Goal: Transaction & Acquisition: Register for event/course

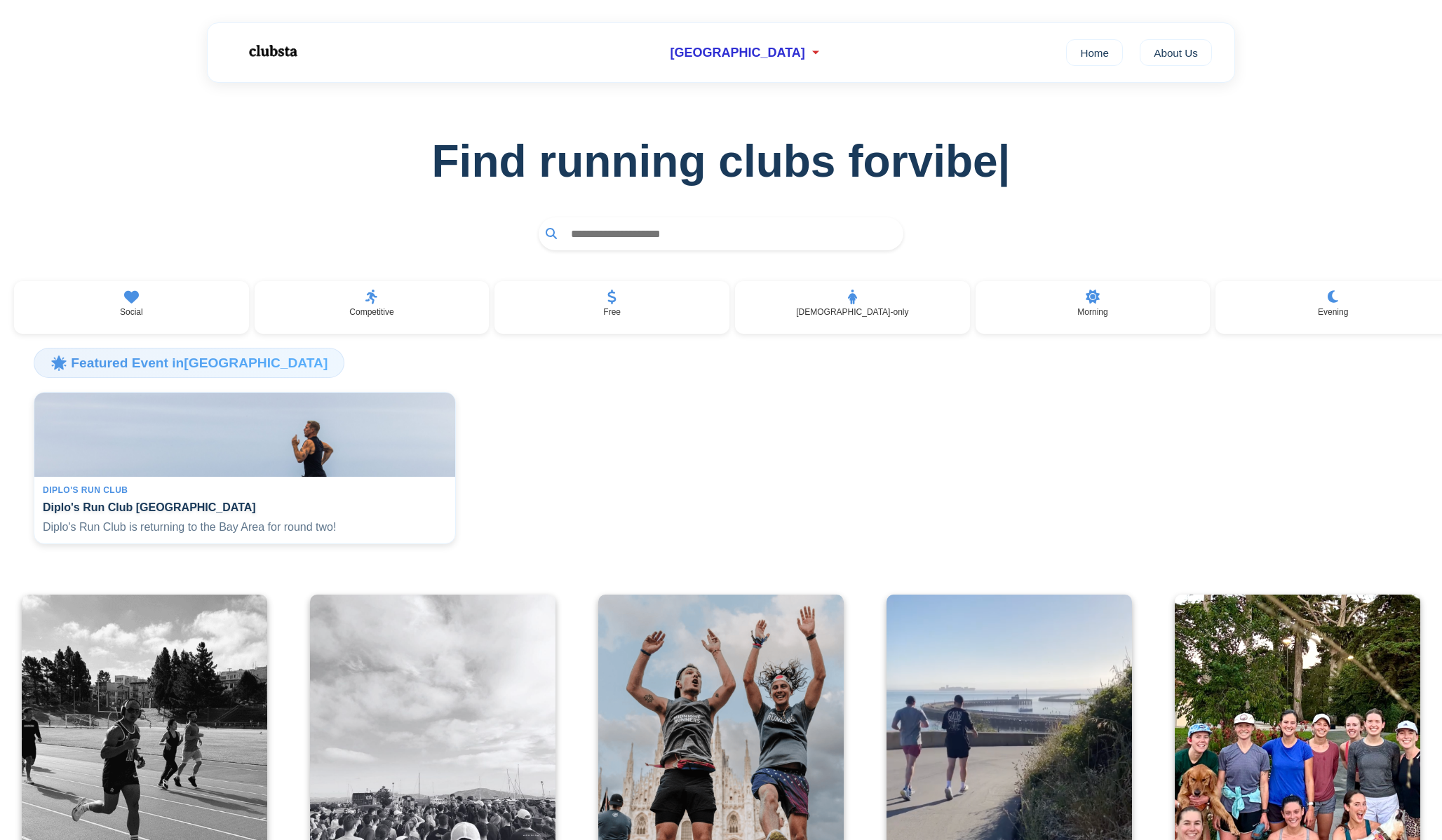
scroll to position [24, 0]
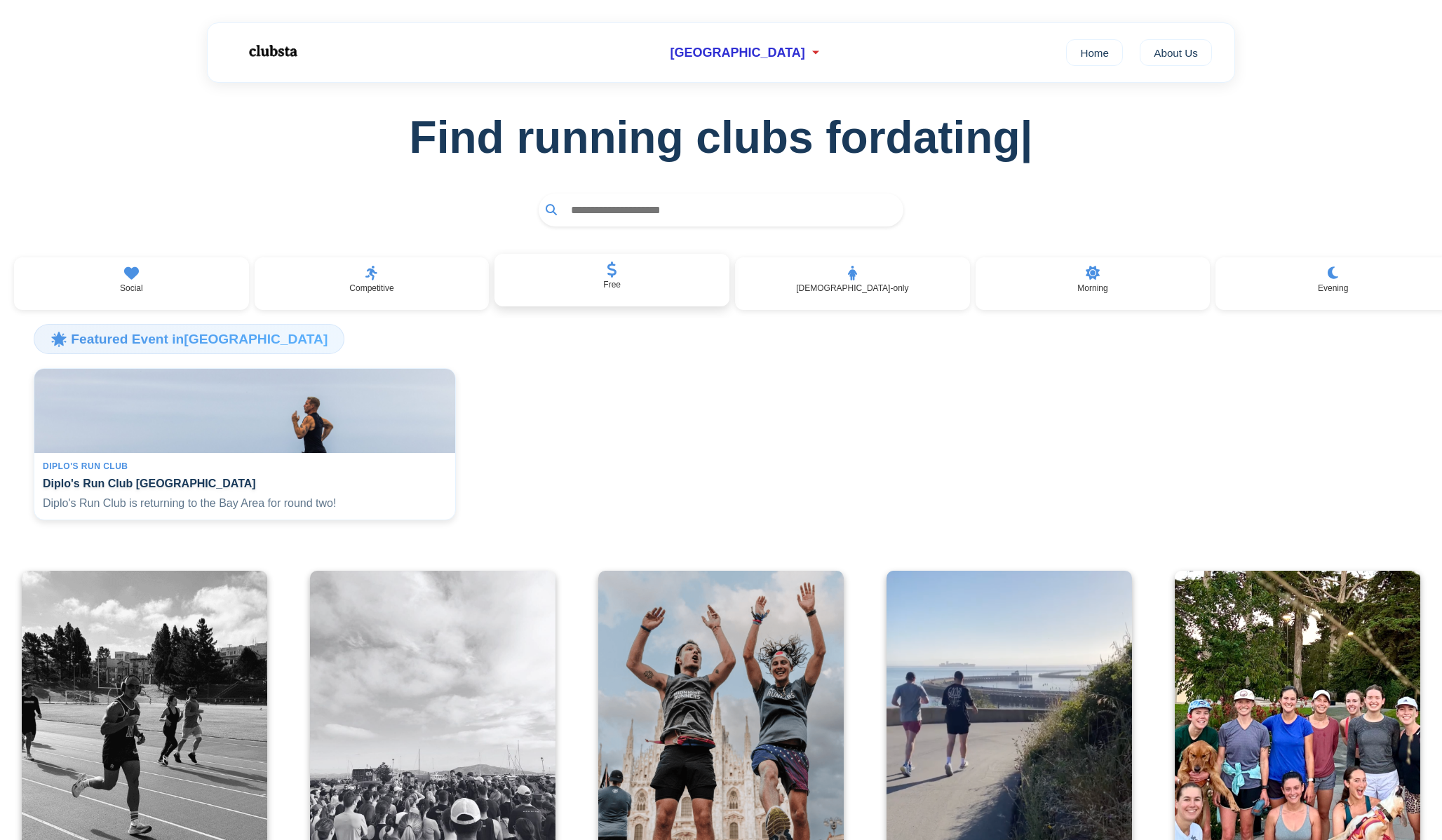
click at [718, 270] on div "Free" at bounding box center [612, 281] width 235 height 53
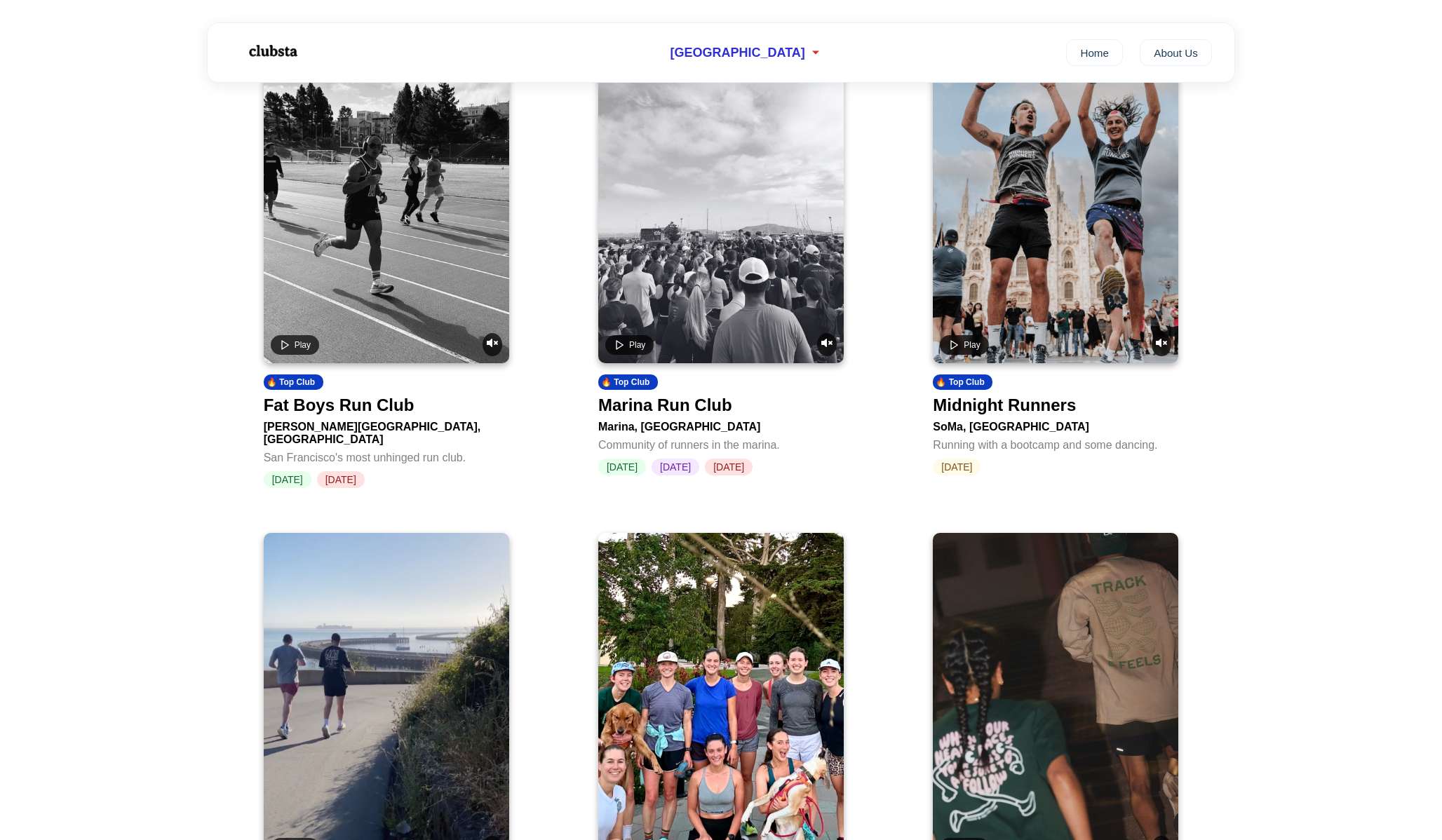
scroll to position [195, 0]
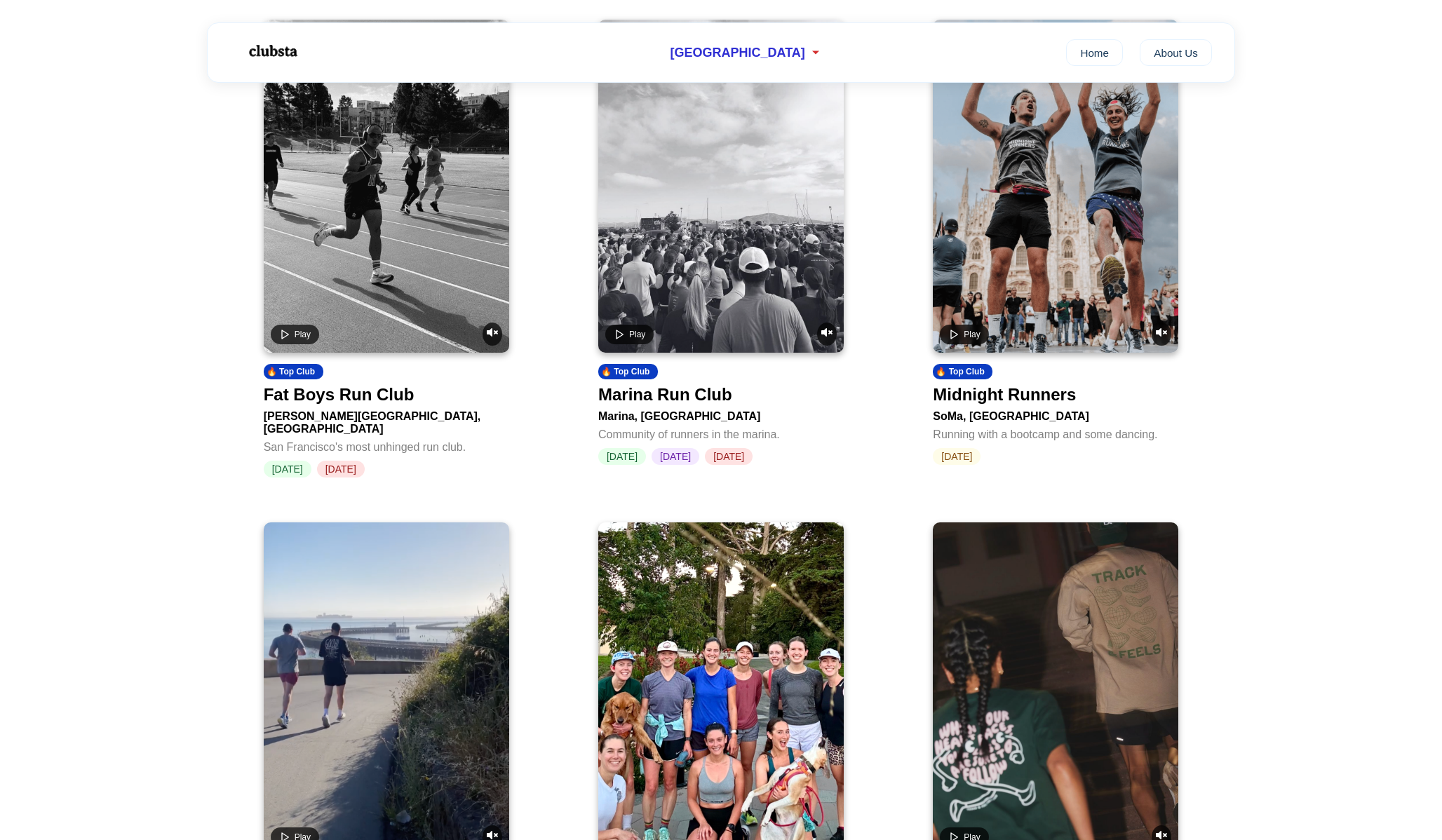
click at [725, 396] on div "Marina Run Club" at bounding box center [665, 394] width 134 height 19
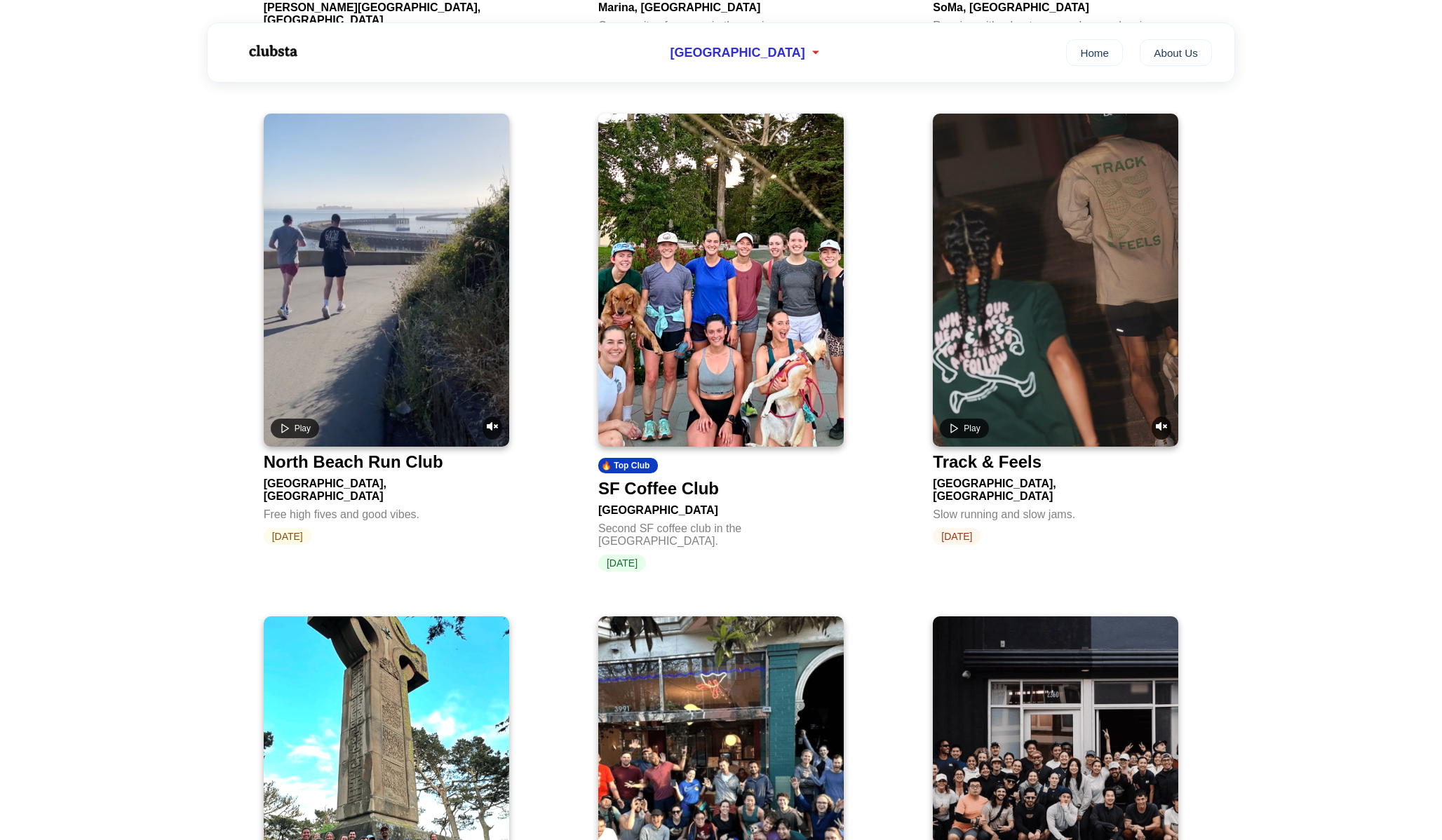
scroll to position [1190, 0]
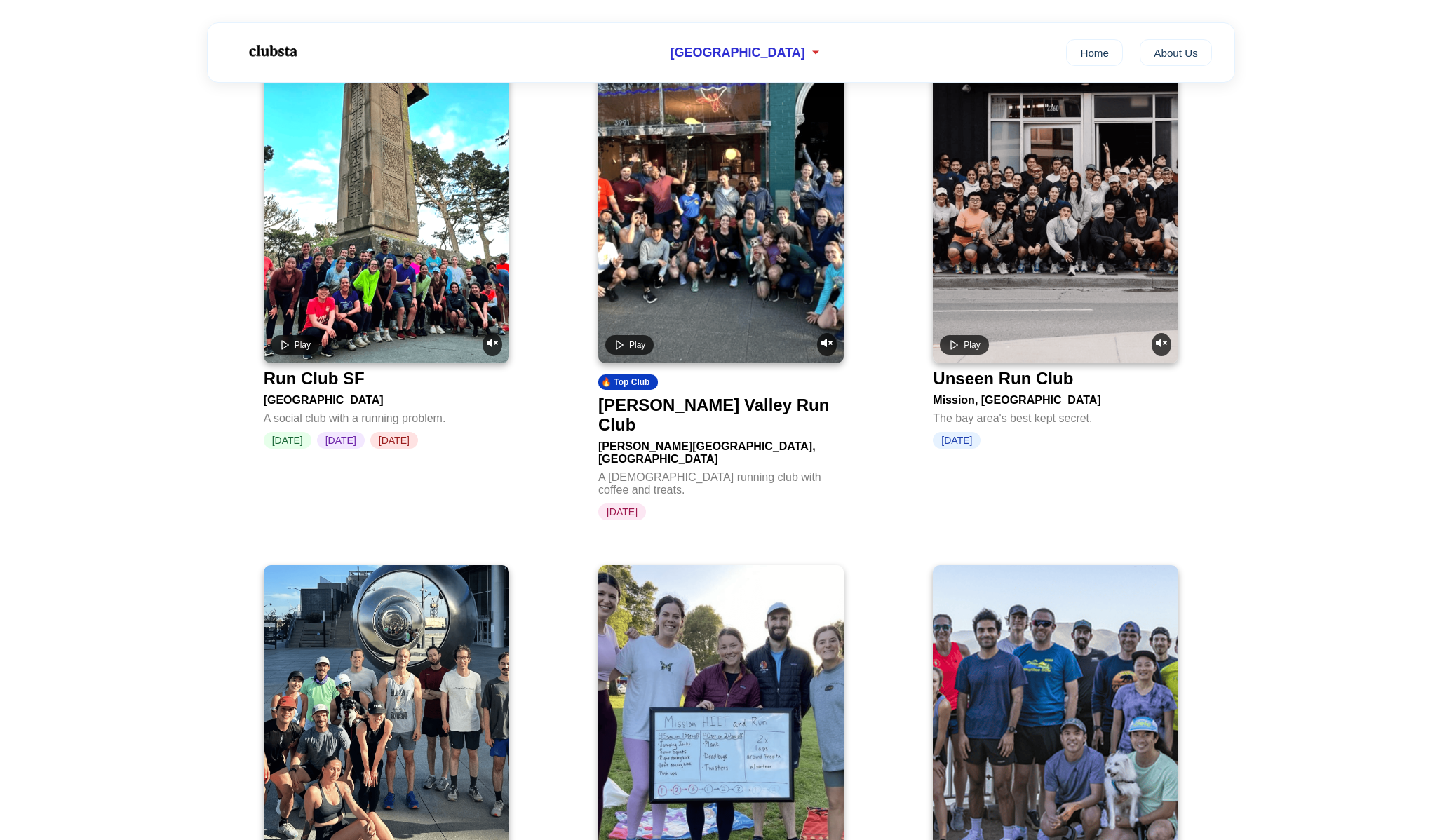
click at [334, 369] on div "Run Club SF" at bounding box center [314, 379] width 101 height 19
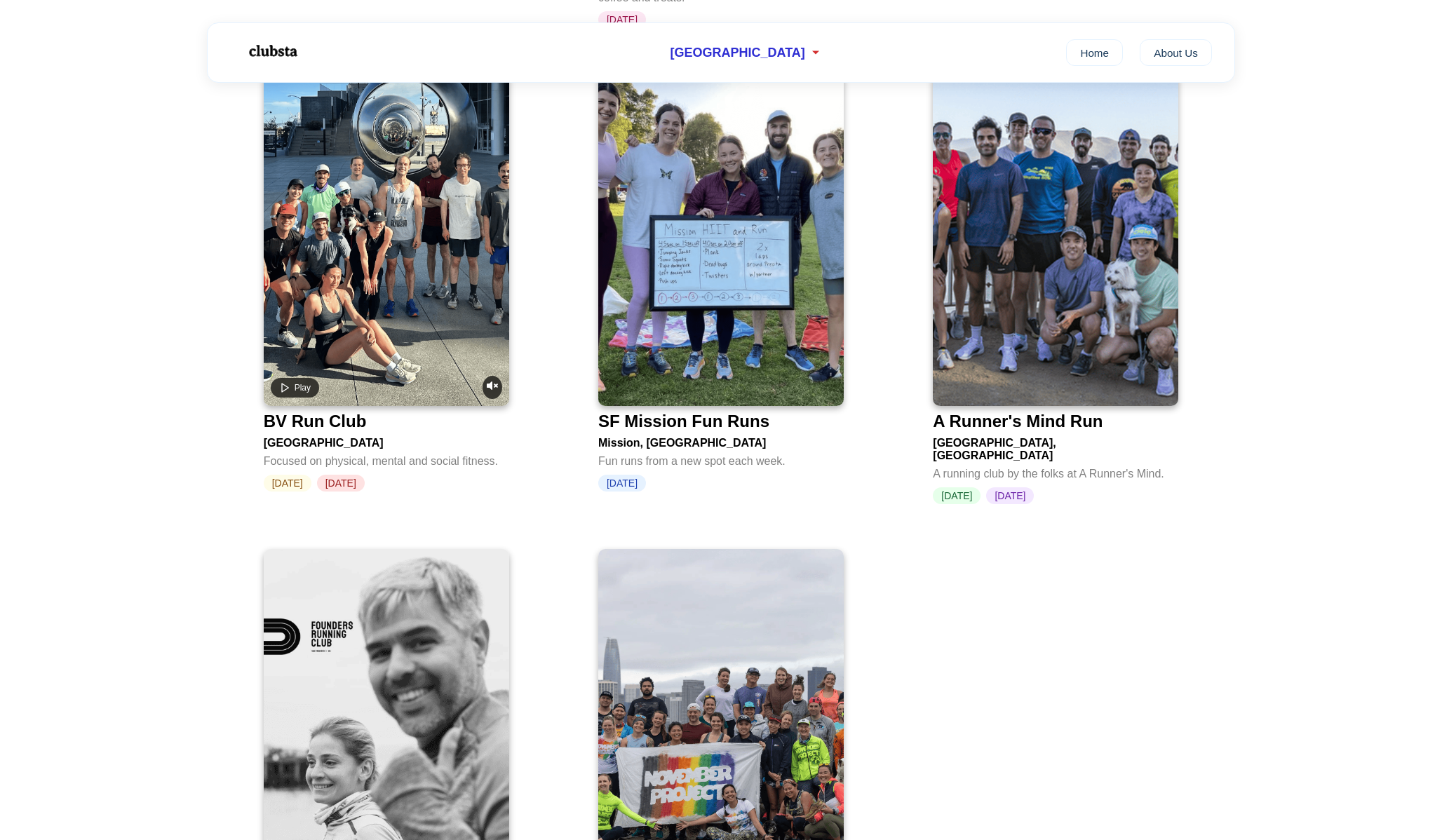
click at [303, 411] on div "BV Run Club" at bounding box center [315, 421] width 103 height 19
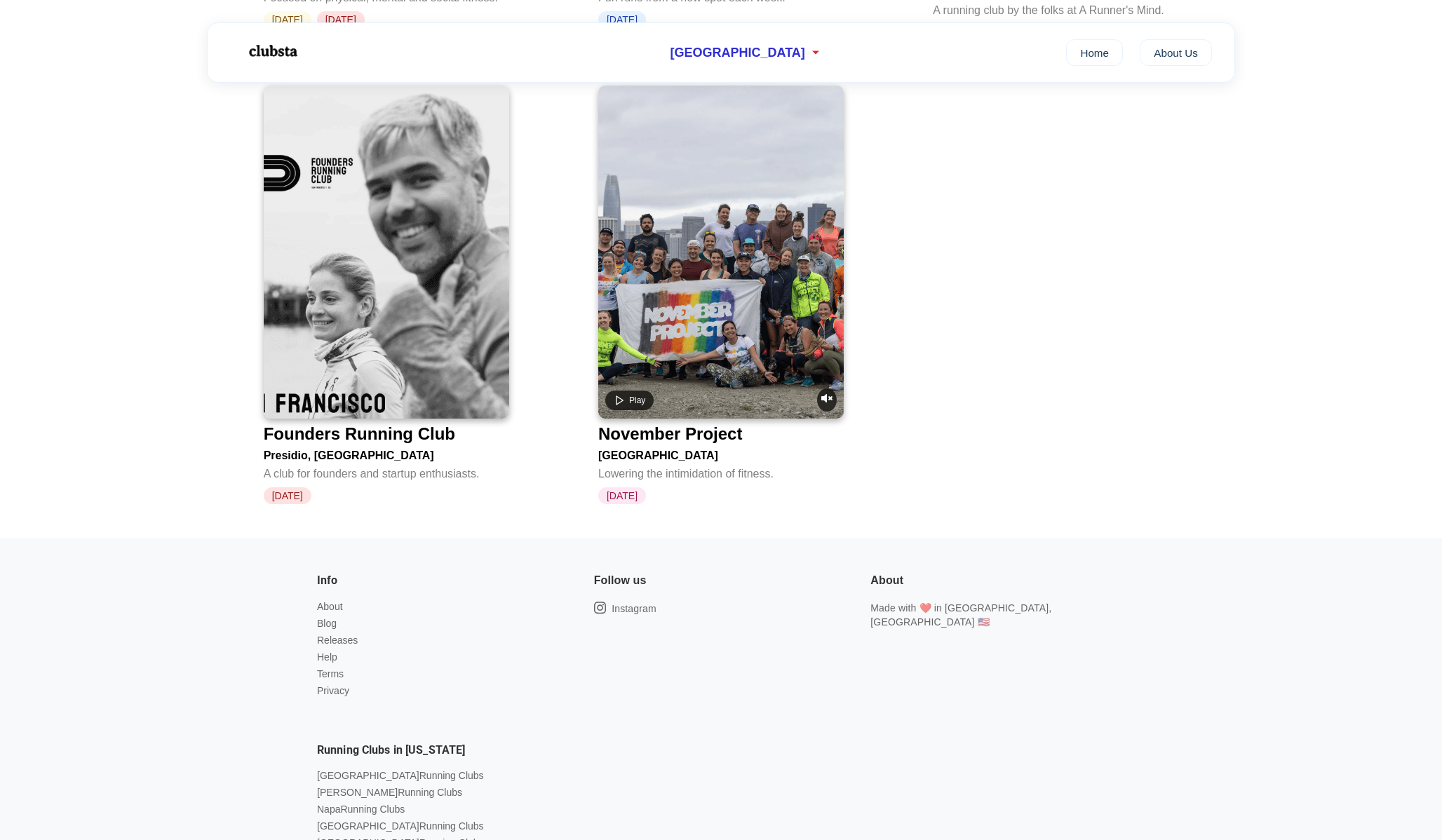
click at [311, 424] on div "Founders Running Club" at bounding box center [360, 434] width 192 height 19
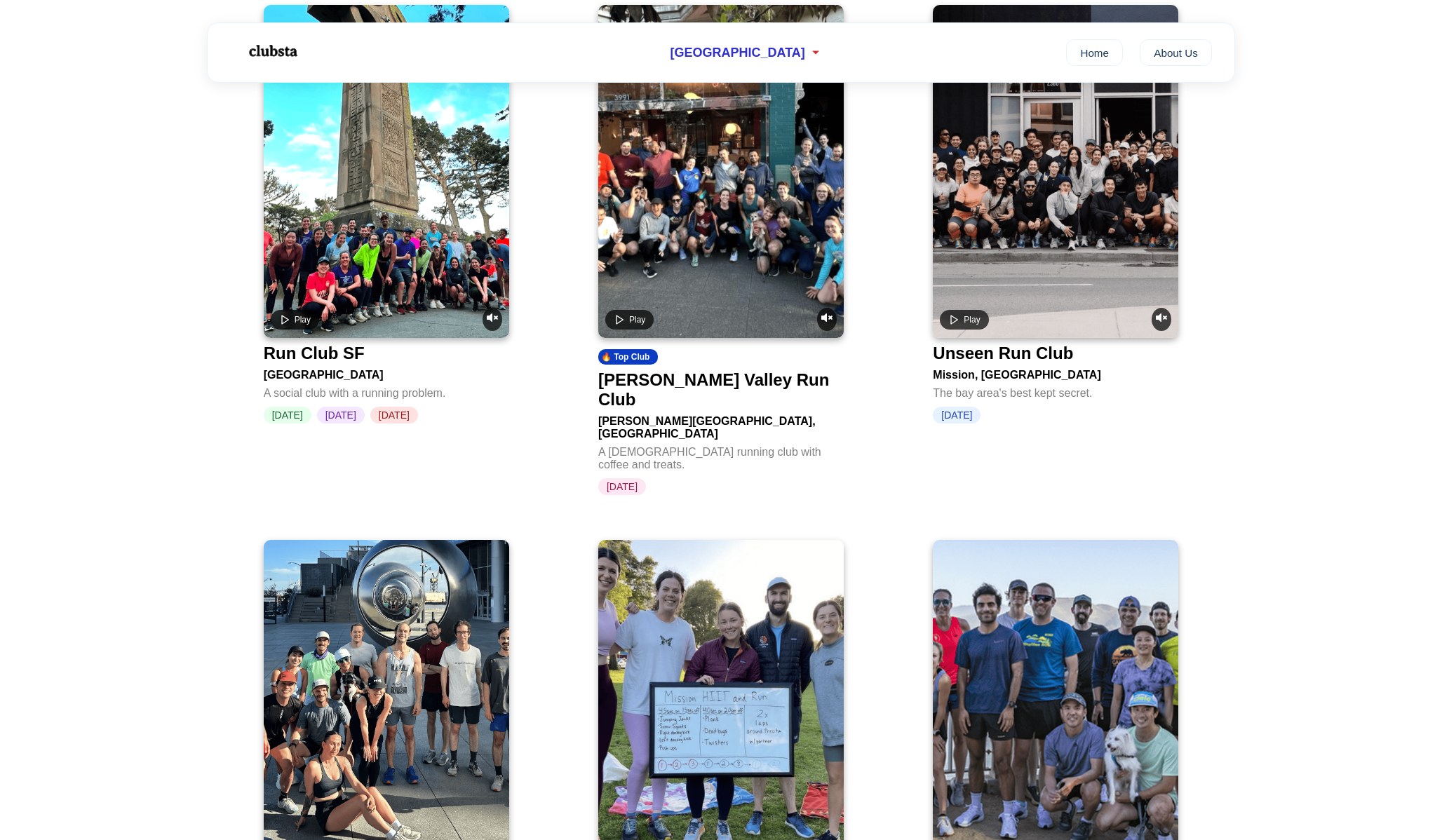
scroll to position [1181, 0]
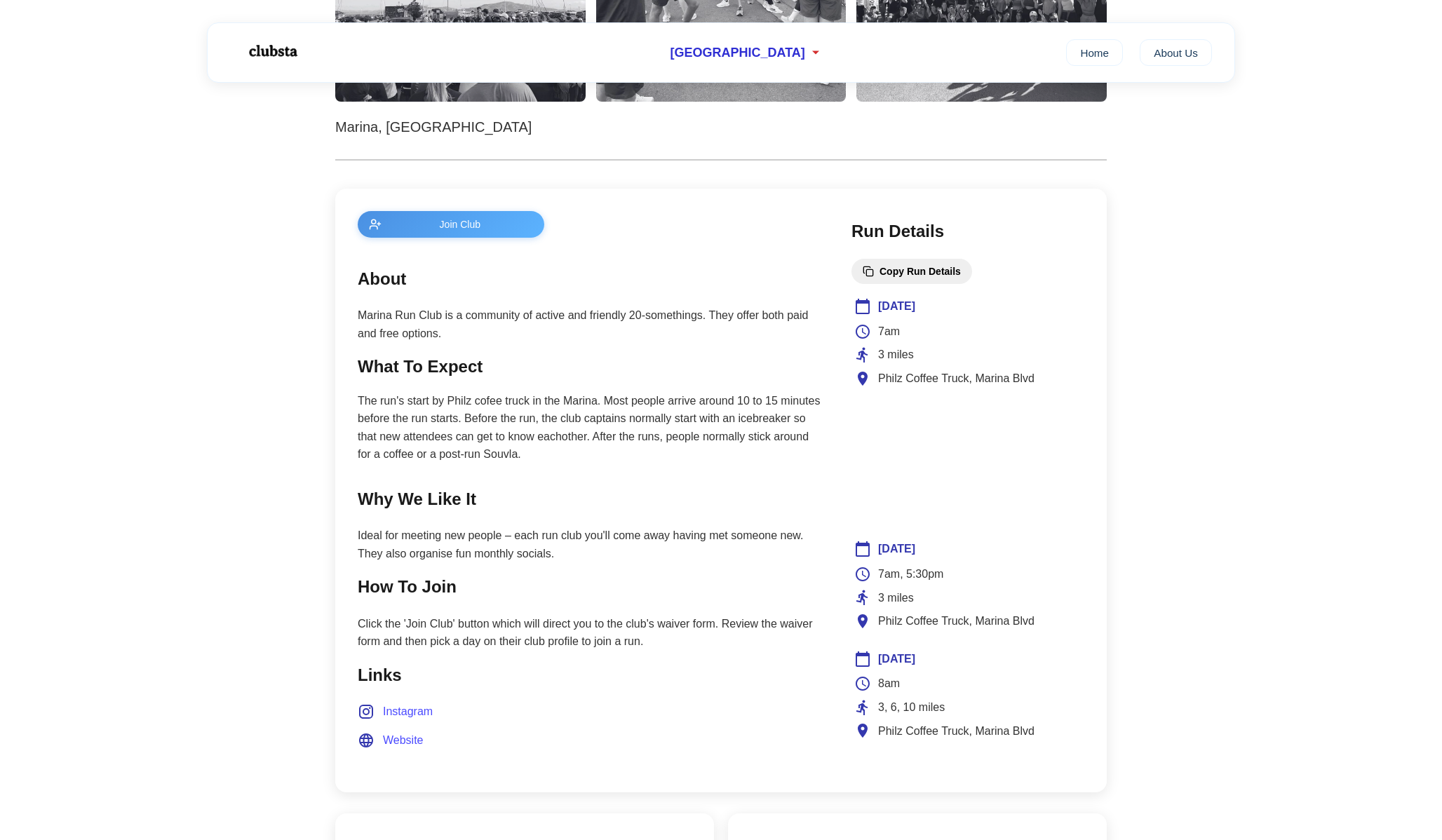
scroll to position [411, 0]
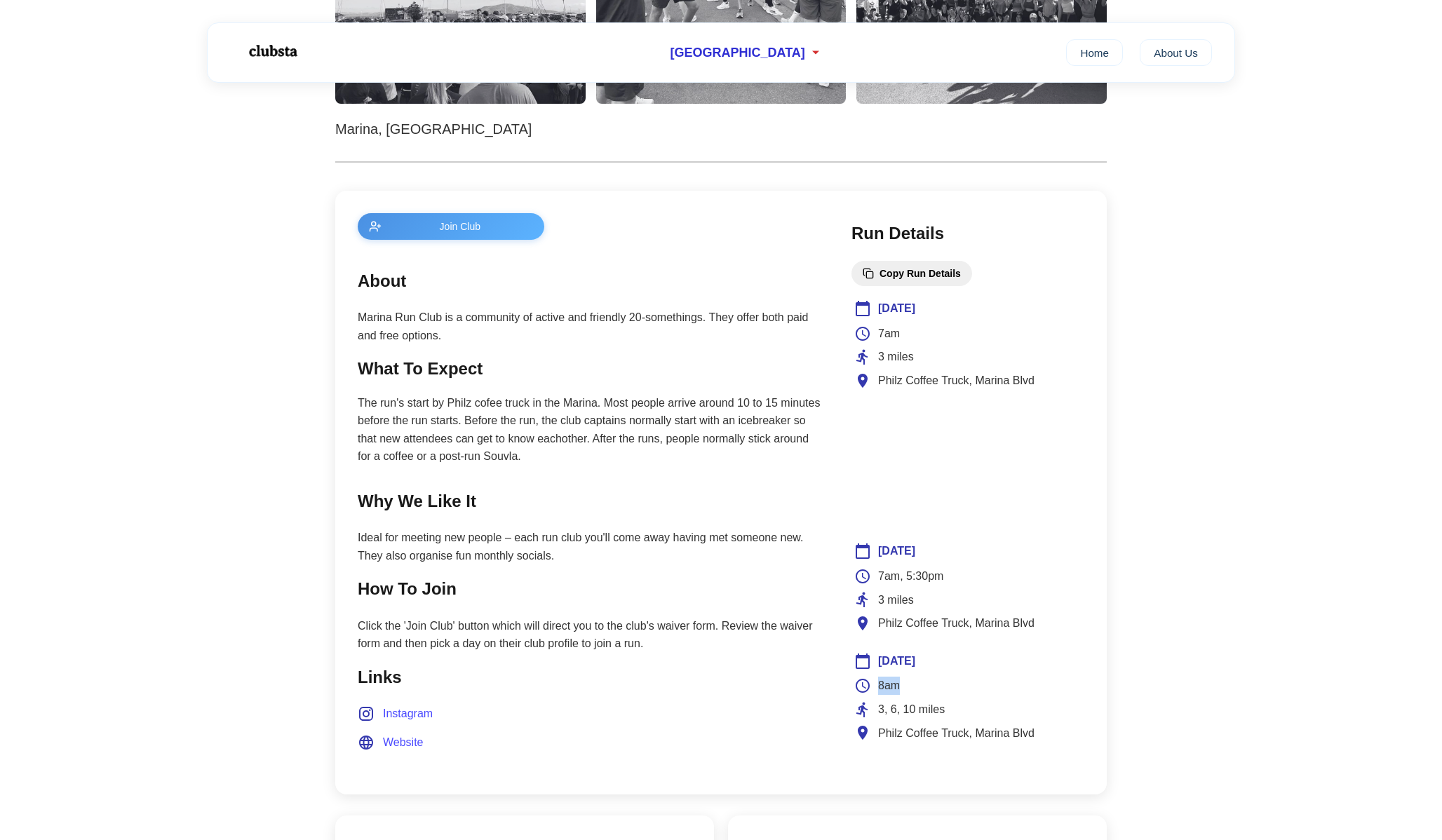
drag, startPoint x: 880, startPoint y: 686, endPoint x: 926, endPoint y: 686, distance: 46.0
click at [926, 686] on div "8am" at bounding box center [968, 686] width 227 height 19
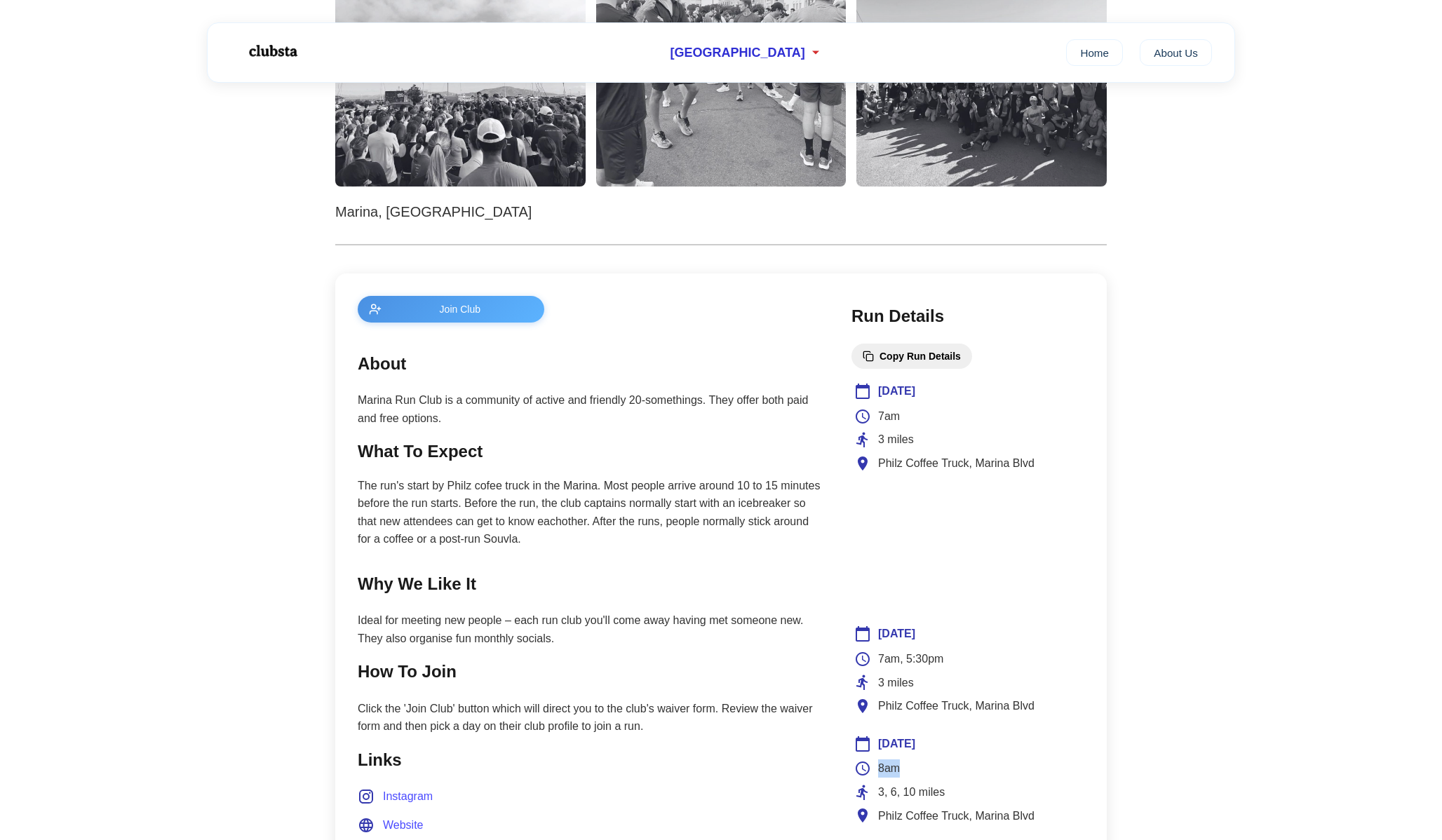
scroll to position [334, 0]
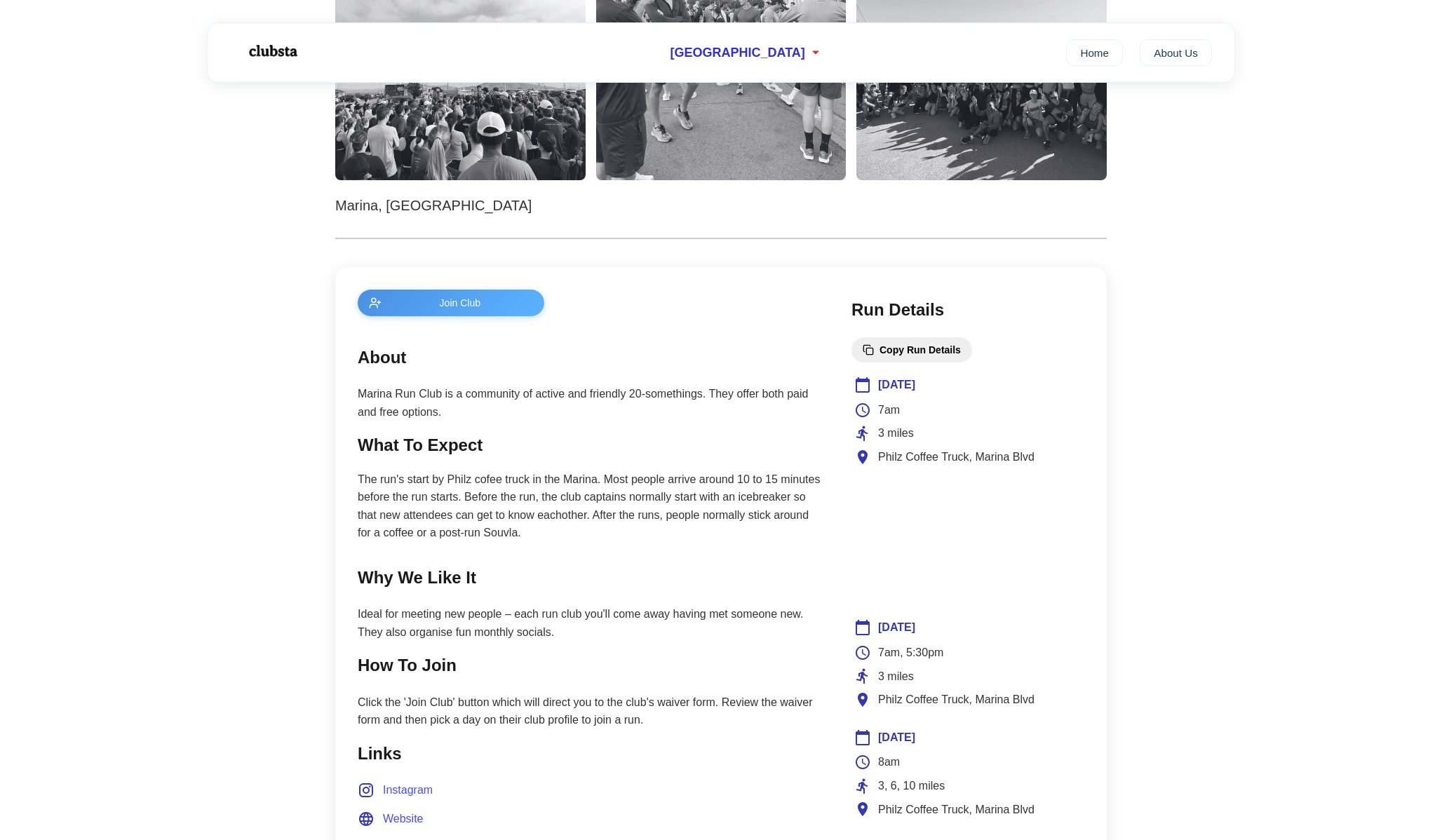
click at [922, 791] on span "3, 6, 10 miles" at bounding box center [912, 786] width 67 height 19
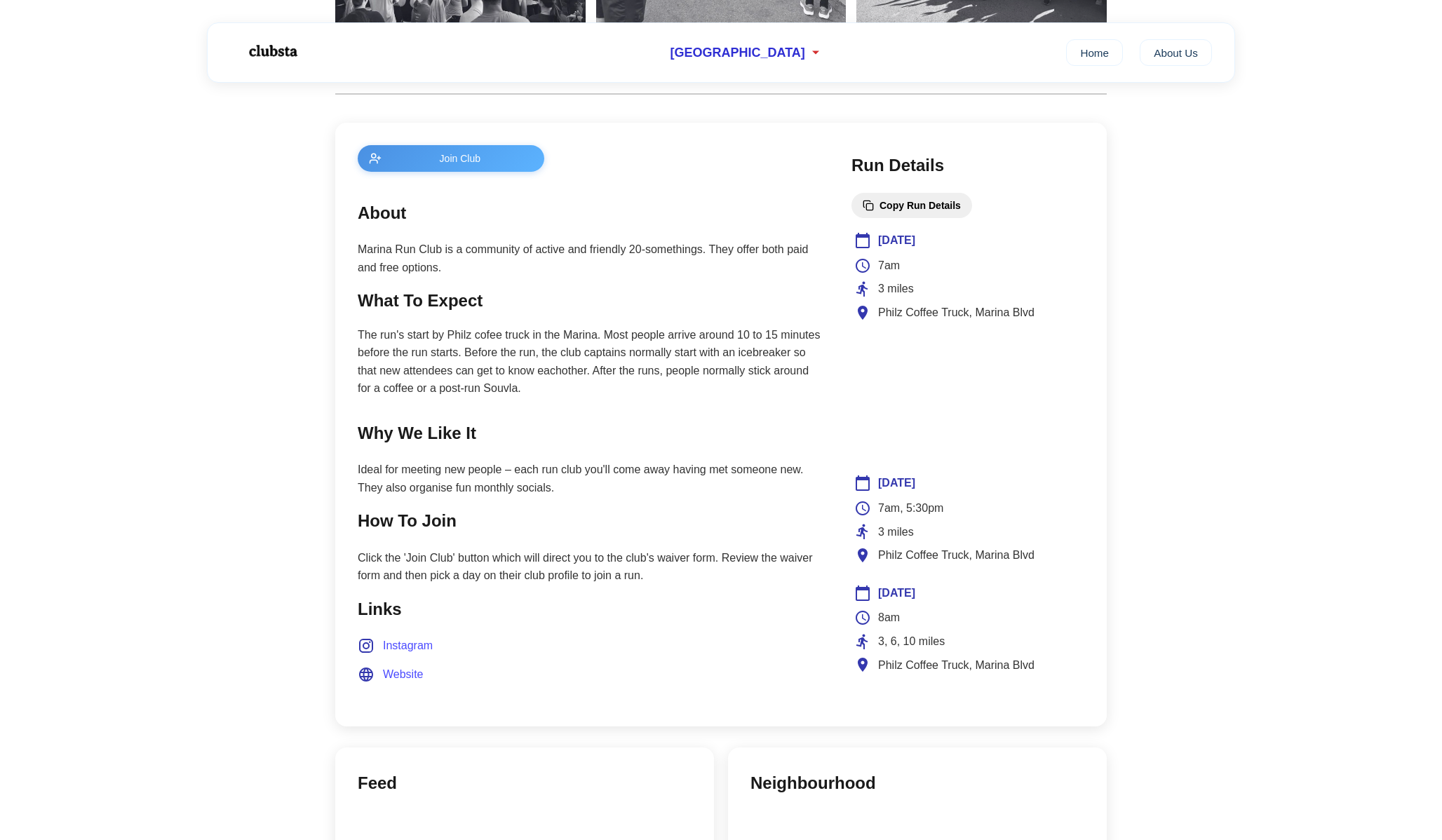
scroll to position [481, 0]
drag, startPoint x: 912, startPoint y: 657, endPoint x: 972, endPoint y: 657, distance: 60.0
click at [972, 657] on span "Philz Coffee Truck, Marina Blvd" at bounding box center [956, 664] width 157 height 19
click at [657, 457] on section "Why We Like It Ideal for meeting new people – each run club you'll come away ha…" at bounding box center [590, 457] width 466 height 76
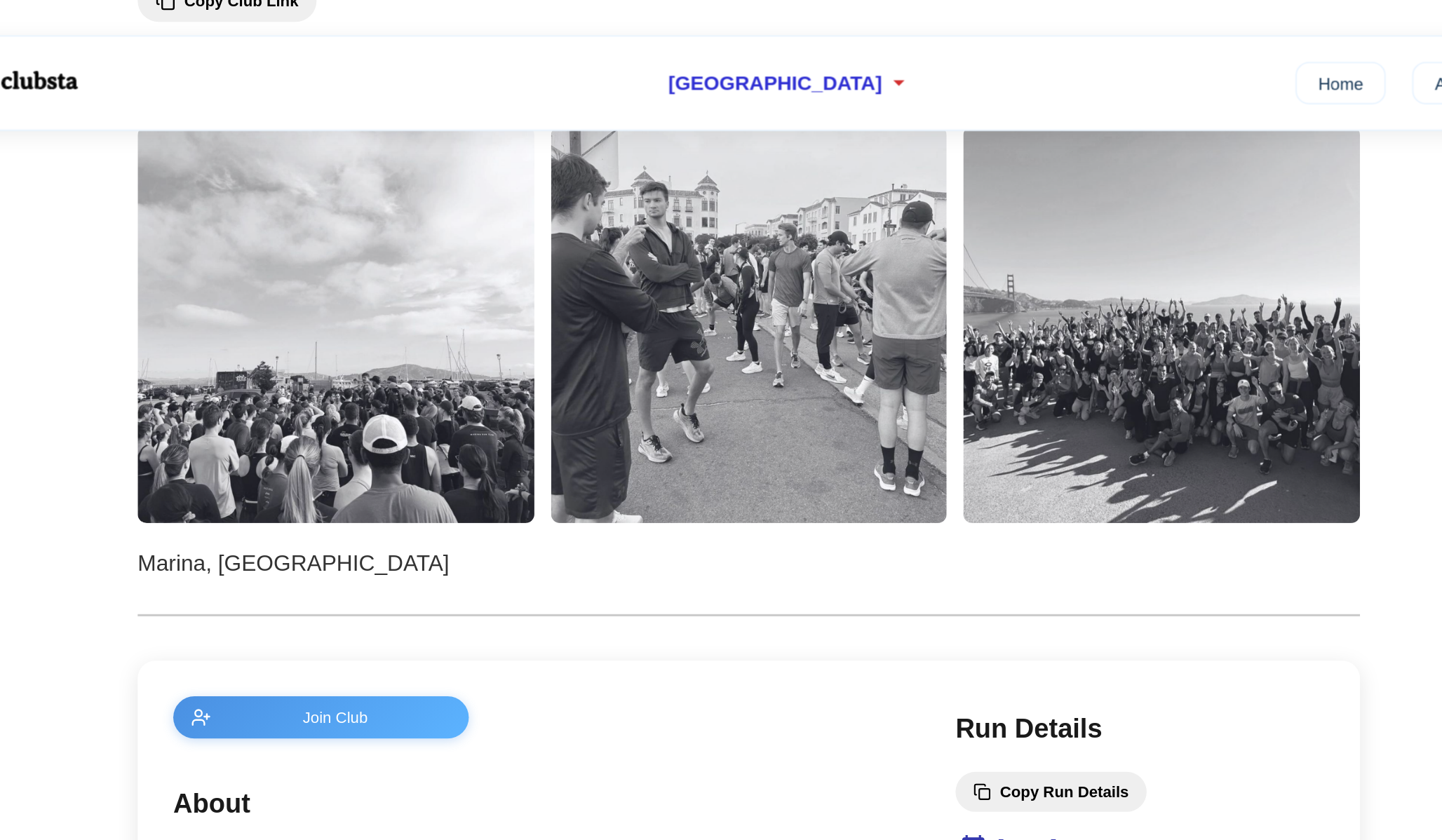
scroll to position [0, 0]
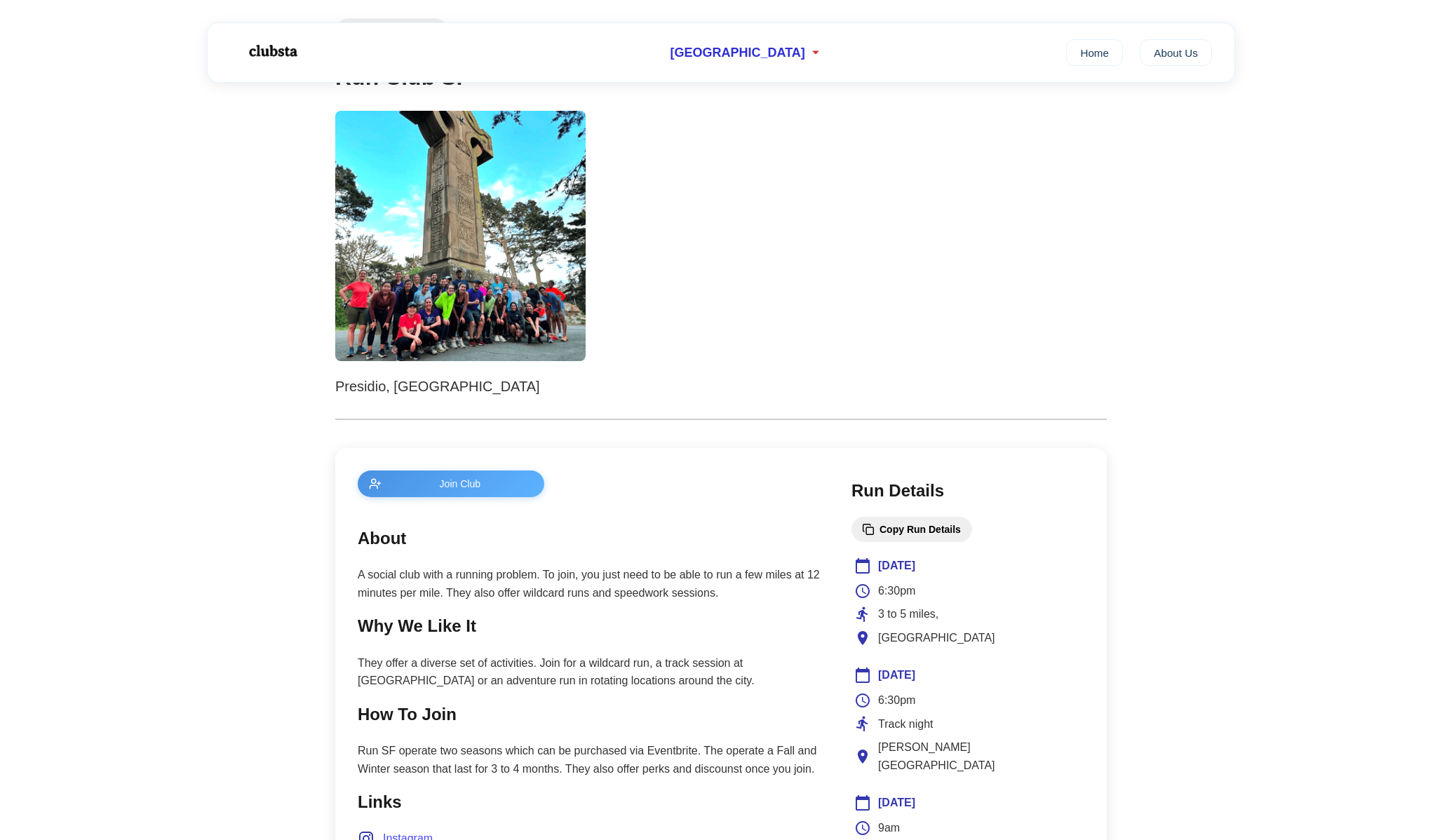
scroll to position [319, 0]
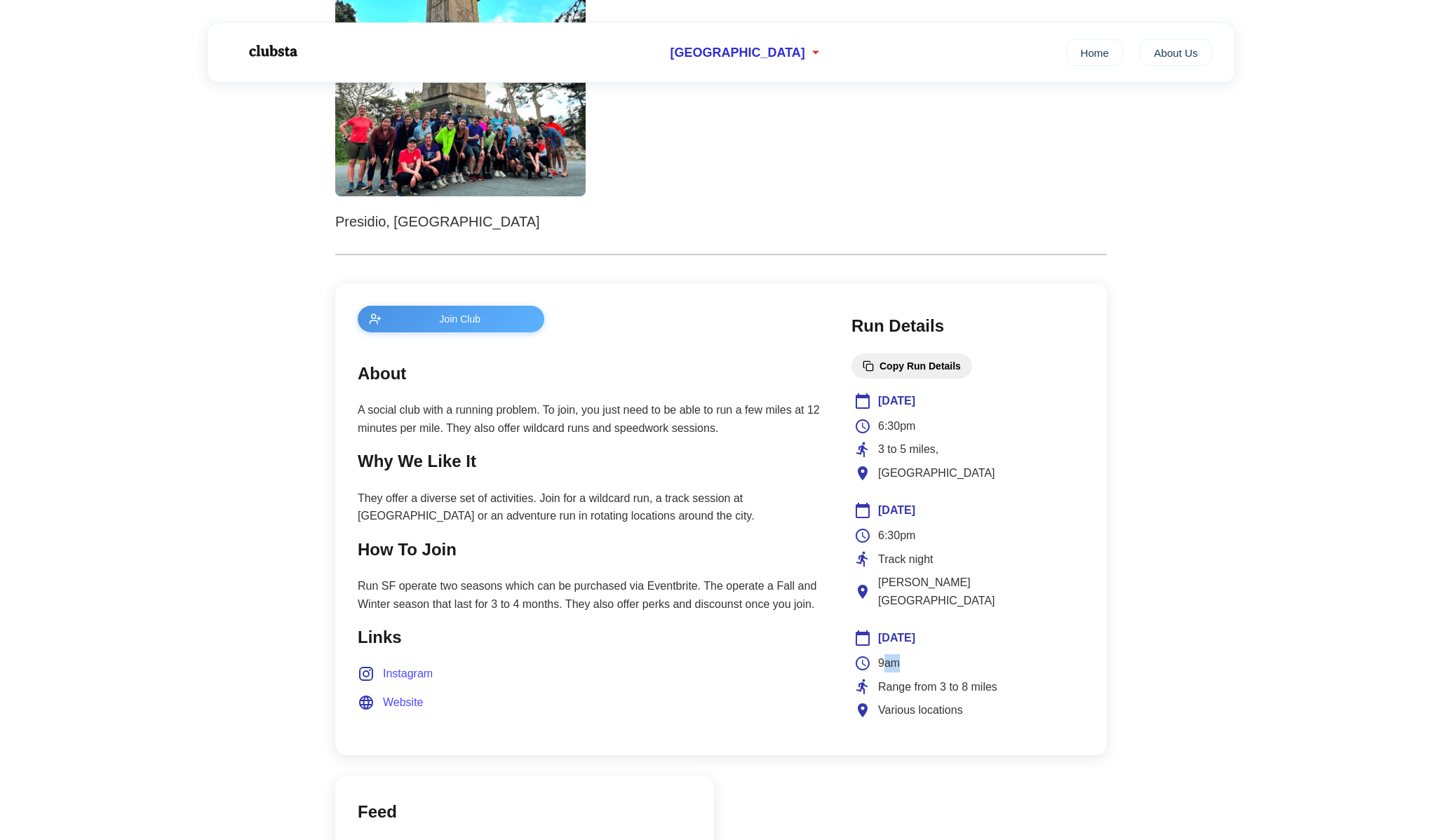
drag, startPoint x: 895, startPoint y: 647, endPoint x: 913, endPoint y: 647, distance: 18.0
click at [913, 654] on div "9am" at bounding box center [968, 663] width 227 height 19
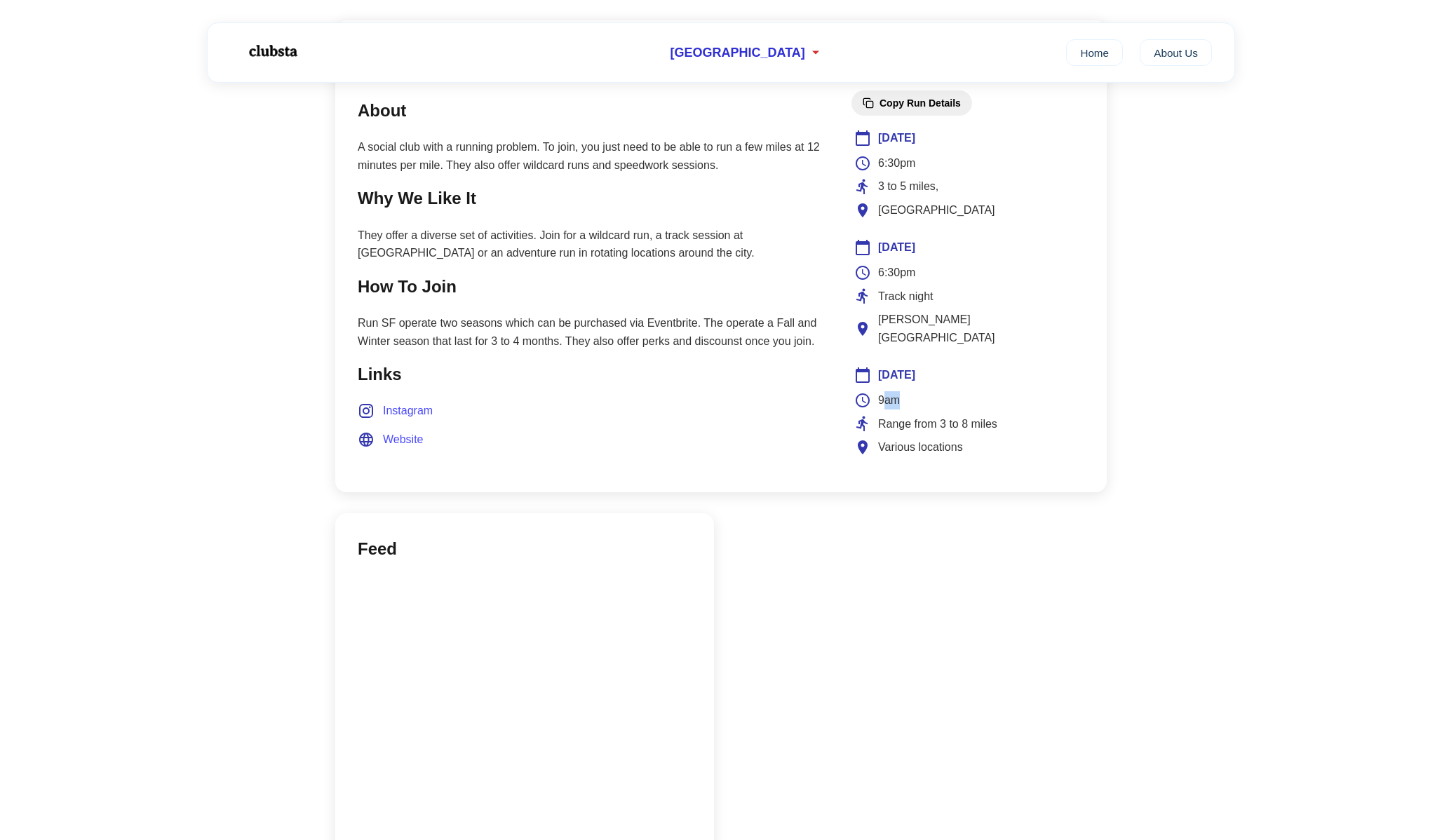
scroll to position [572, 0]
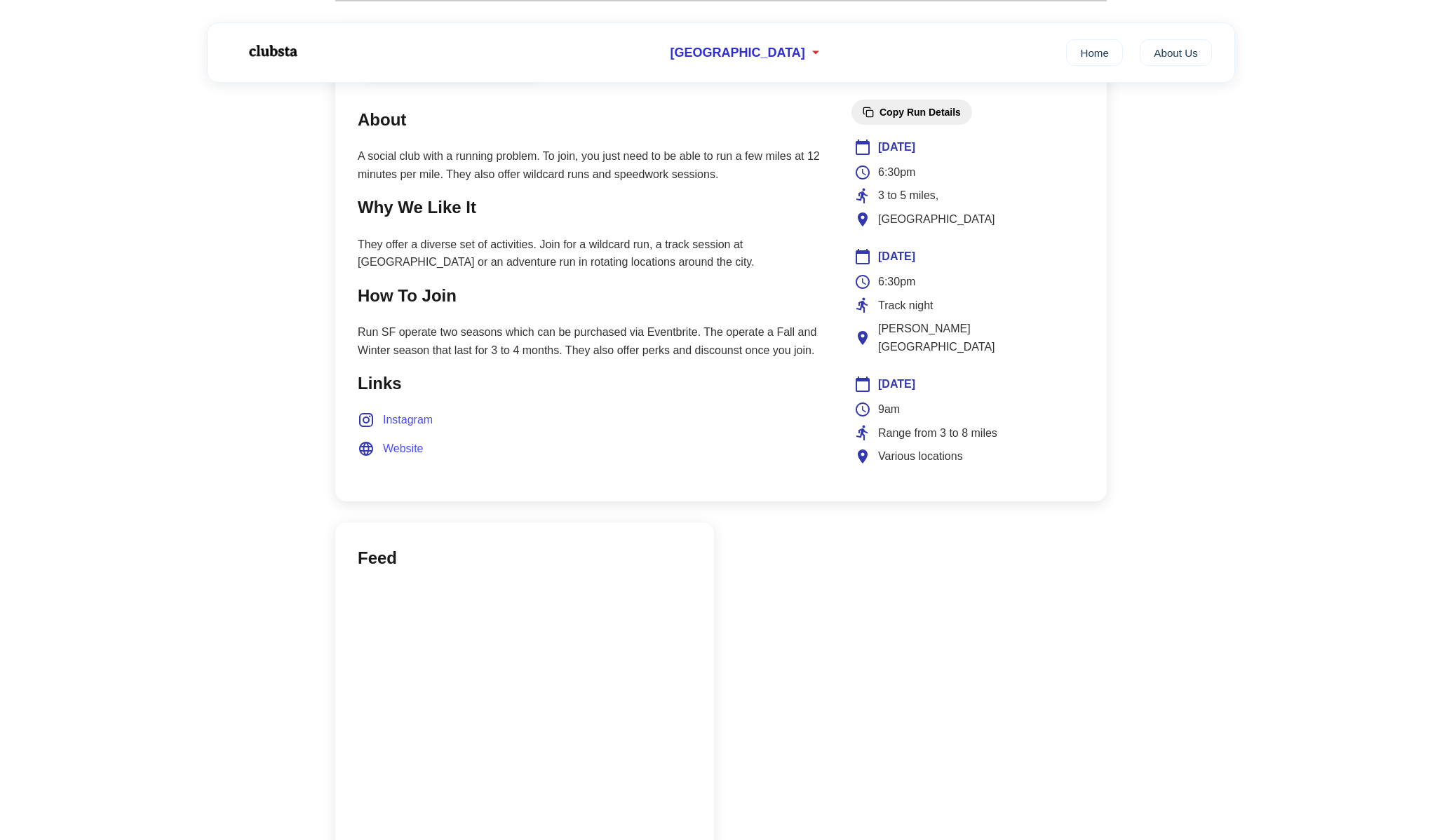
click at [885, 447] on span "Various locations" at bounding box center [920, 456] width 85 height 19
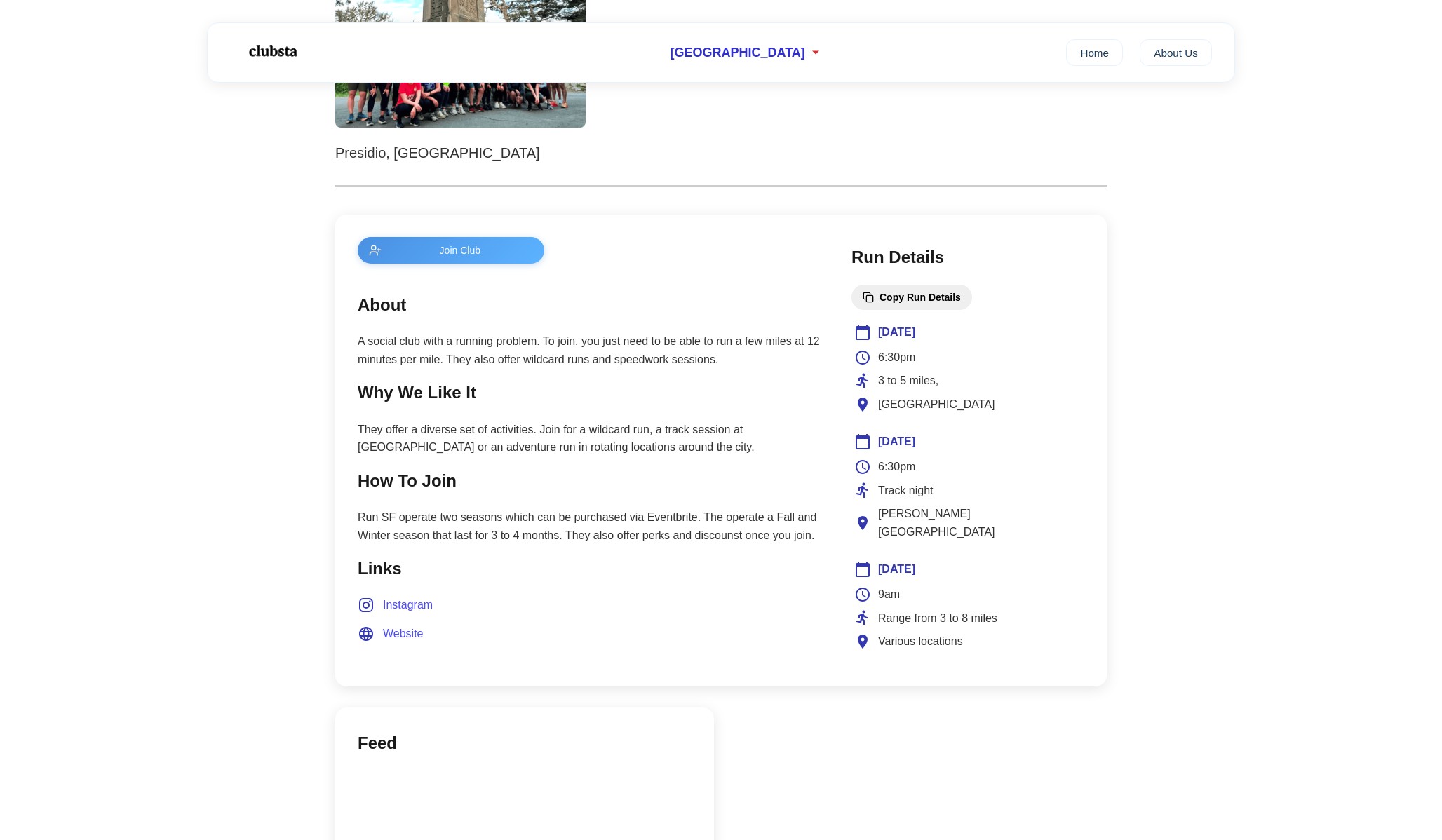
scroll to position [247, 0]
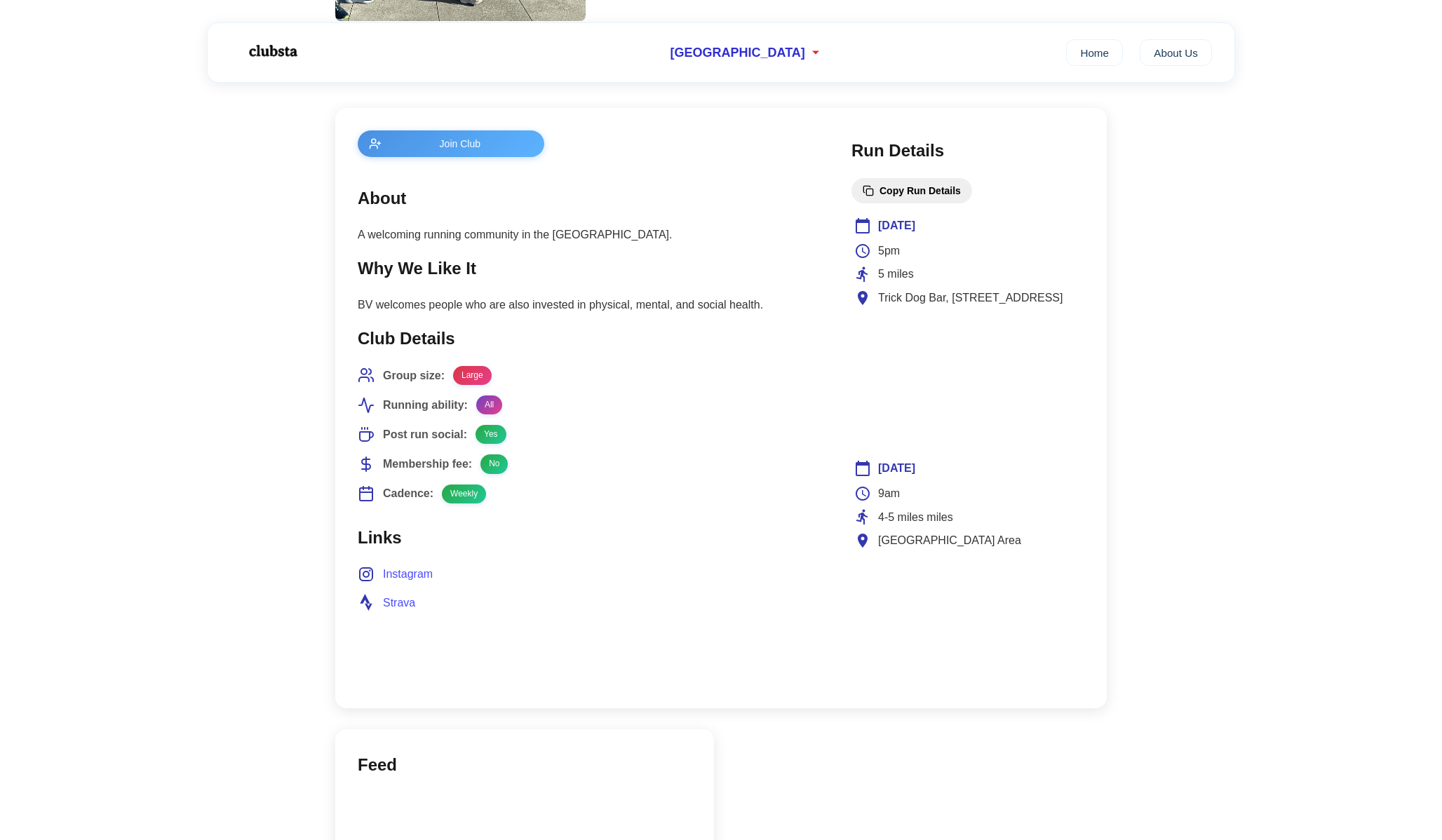
scroll to position [484, 0]
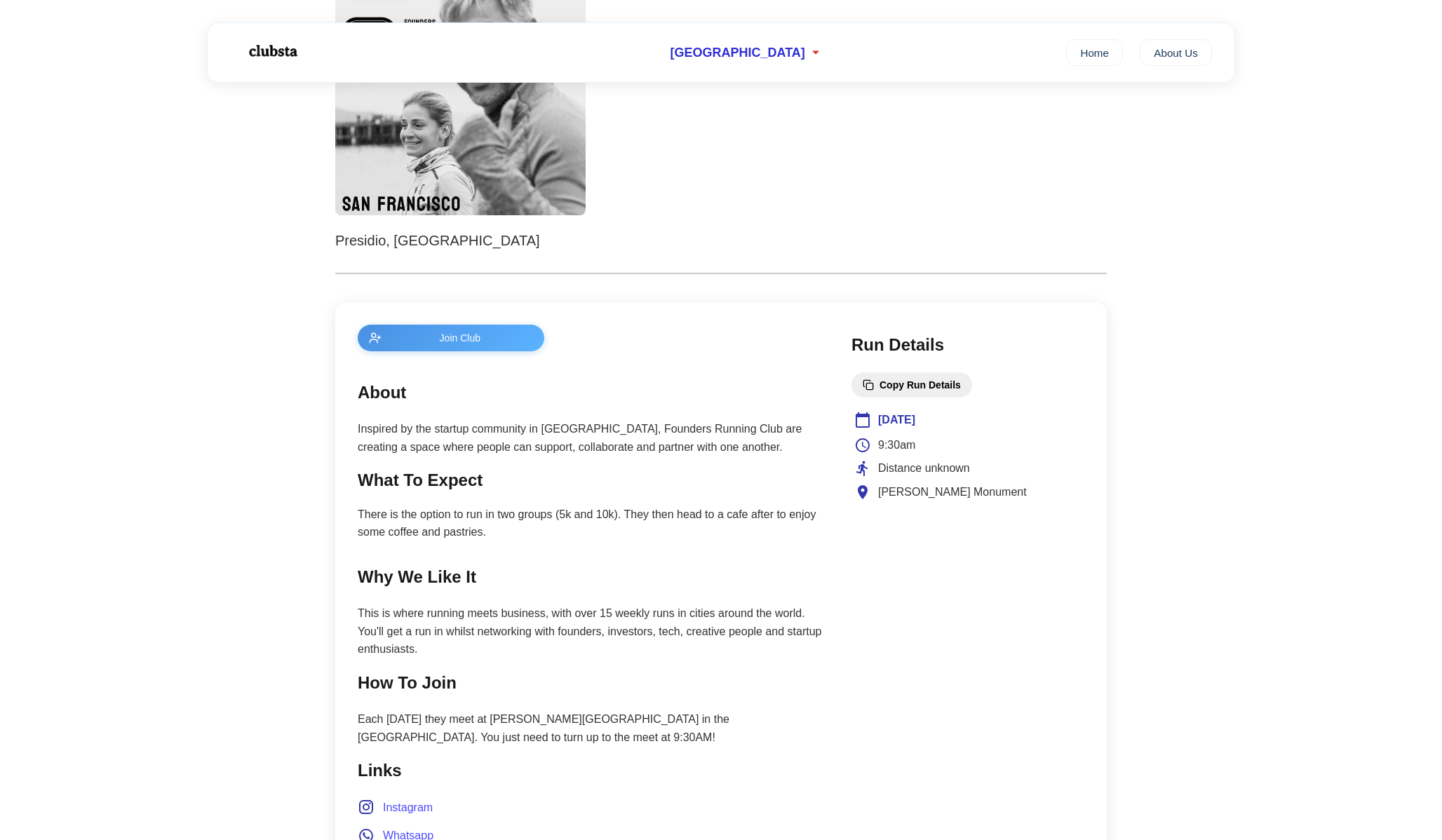
scroll to position [303, 0]
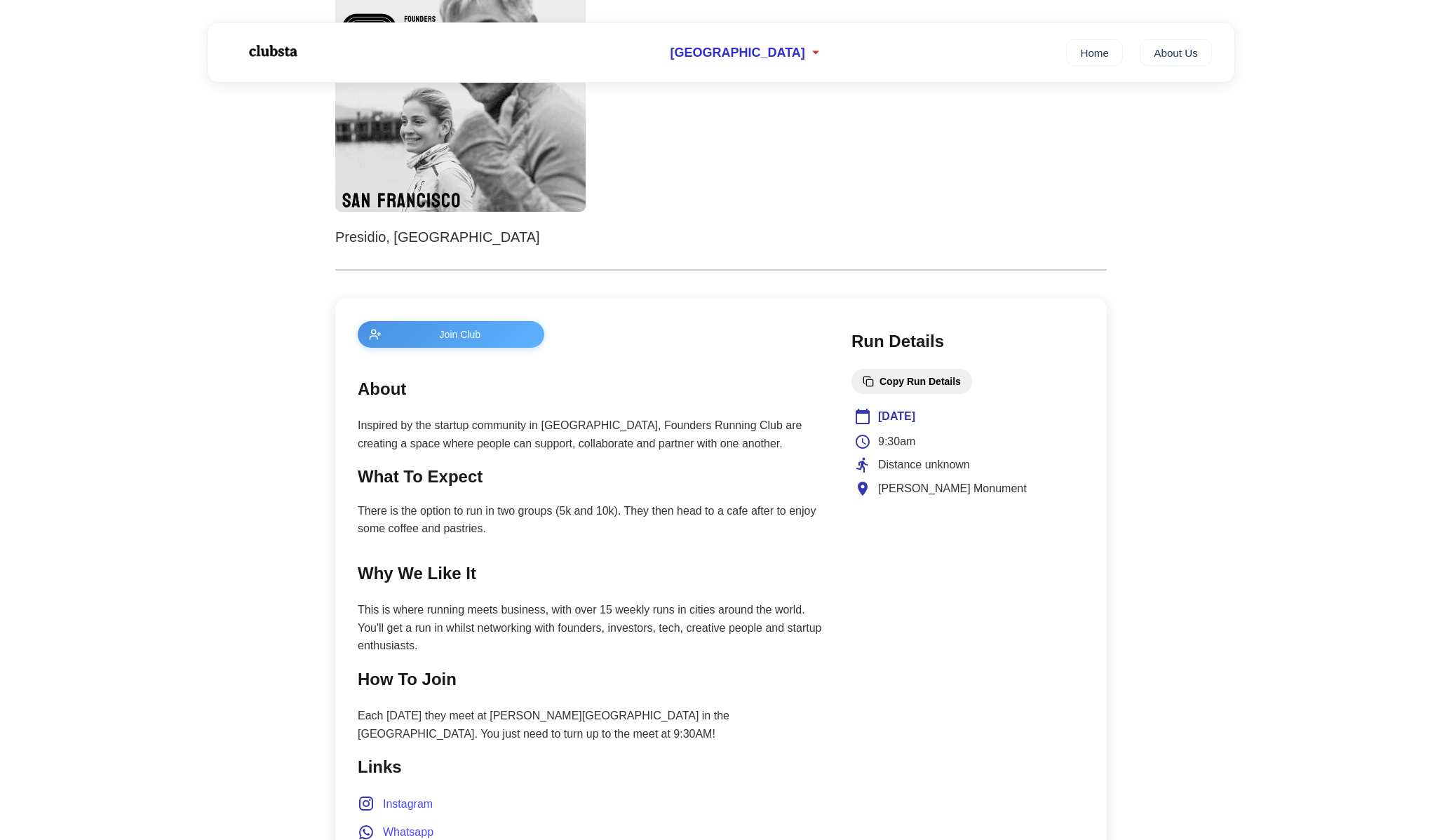
click at [502, 348] on main "Join Club About Inspired by the startup community in SF, Founders Running Club …" at bounding box center [590, 619] width 466 height 598
click at [482, 341] on button "Join Club" at bounding box center [450, 334] width 186 height 27
